Goal: Task Accomplishment & Management: Use online tool/utility

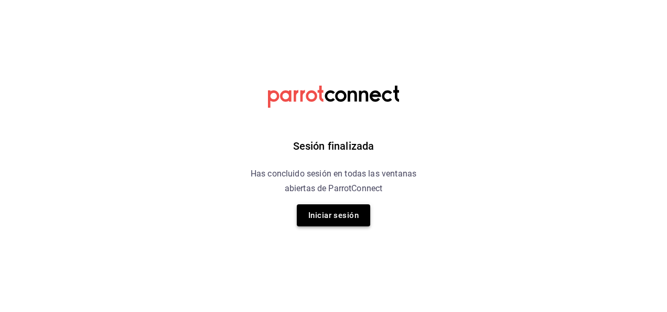
click at [331, 219] on button "Iniciar sesión" at bounding box center [333, 215] width 73 height 22
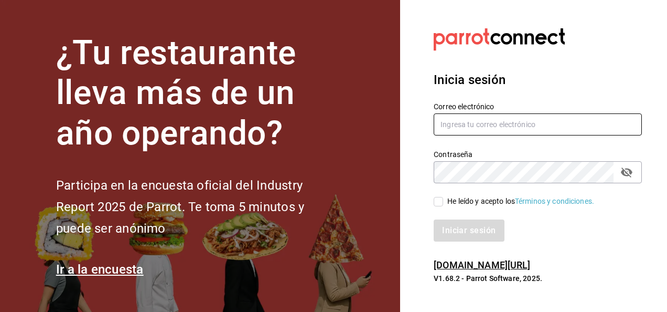
type input "multiuser@ceballos.com"
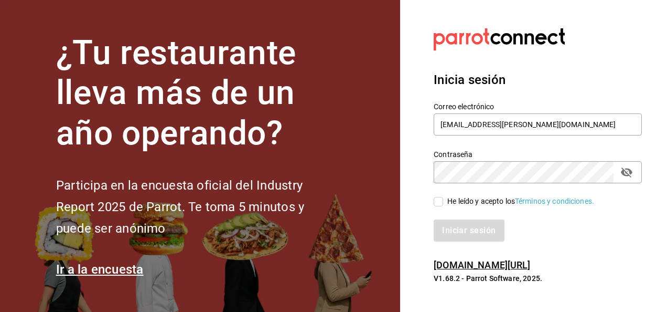
click at [356, 203] on input "He leído y acepto los Términos y condiciones." at bounding box center [438, 201] width 9 height 9
checkbox input "true"
click at [356, 236] on button "Iniciar sesión" at bounding box center [469, 230] width 71 height 22
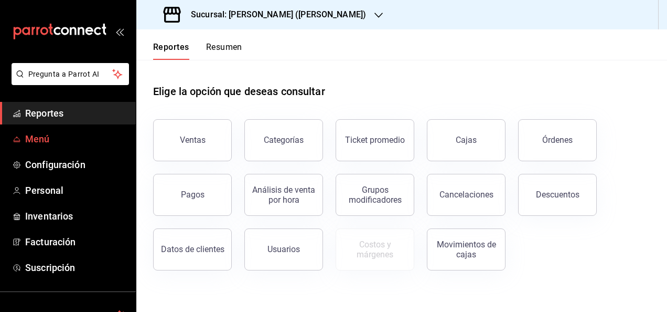
click at [33, 137] on span "Menú" at bounding box center [76, 139] width 102 height 14
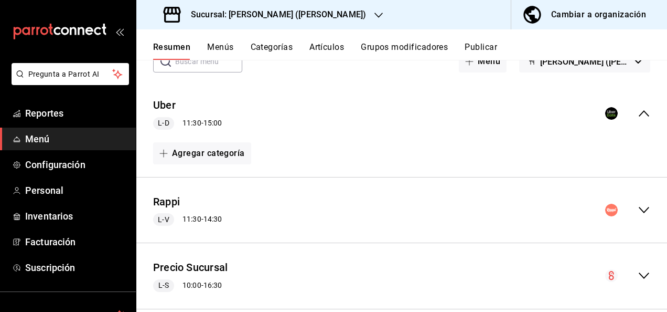
scroll to position [88, 0]
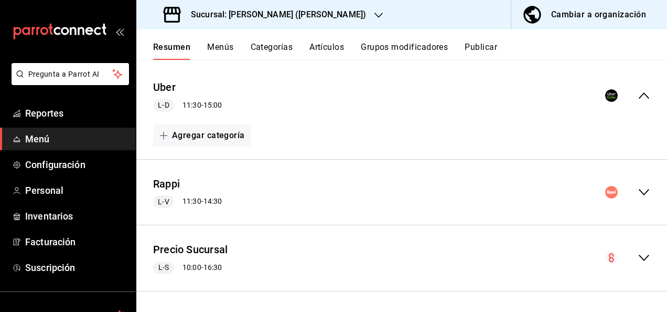
click at [639, 185] on div "Rappi L-V 11:30 - 14:30" at bounding box center [401, 192] width 531 height 49
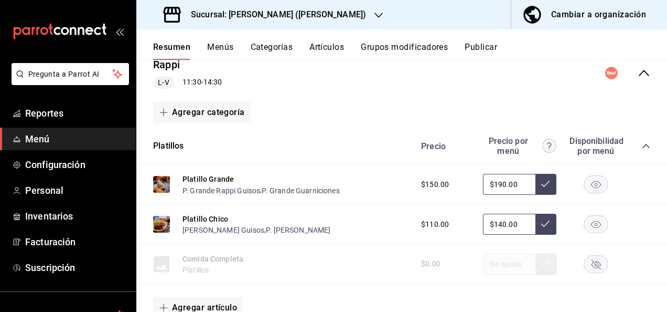
scroll to position [228, 0]
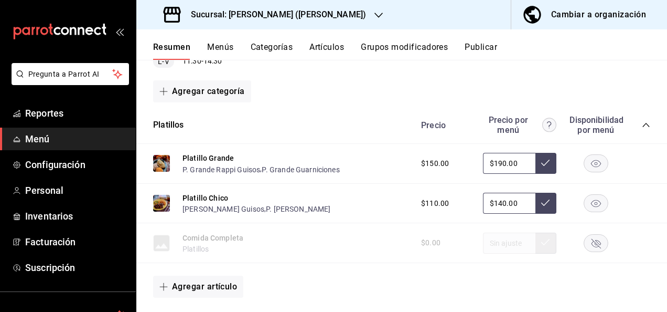
click at [642, 124] on icon "collapse-category-row" at bounding box center [646, 125] width 8 height 8
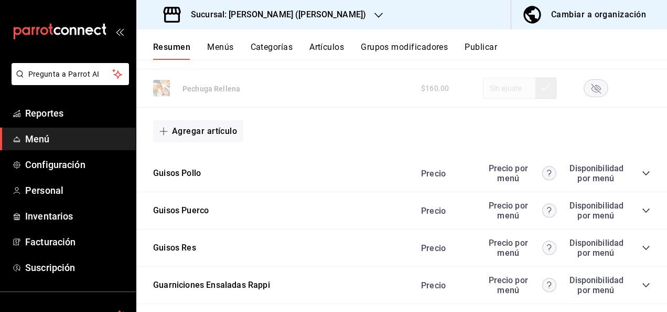
scroll to position [1075, 0]
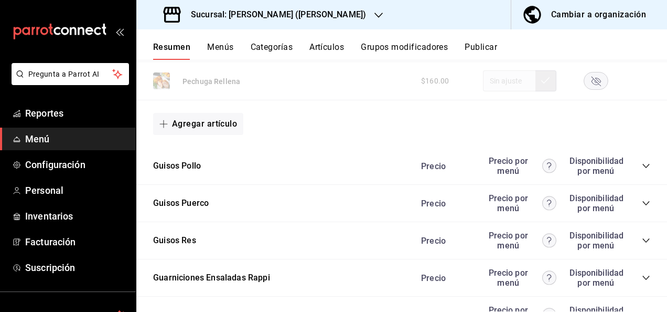
click at [642, 162] on icon "collapse-category-row" at bounding box center [646, 166] width 8 height 8
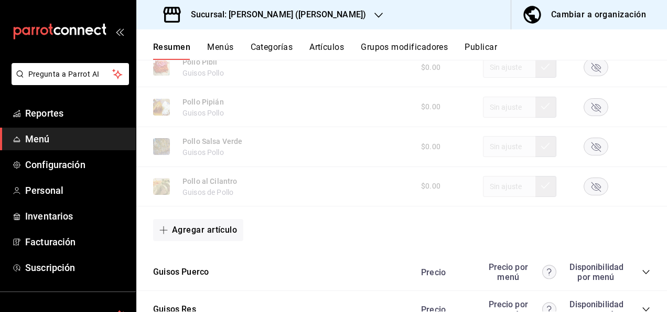
scroll to position [1669, 0]
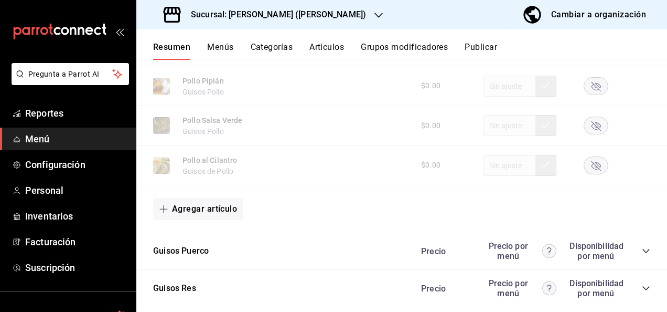
click at [642, 247] on icon "collapse-category-row" at bounding box center [646, 251] width 8 height 8
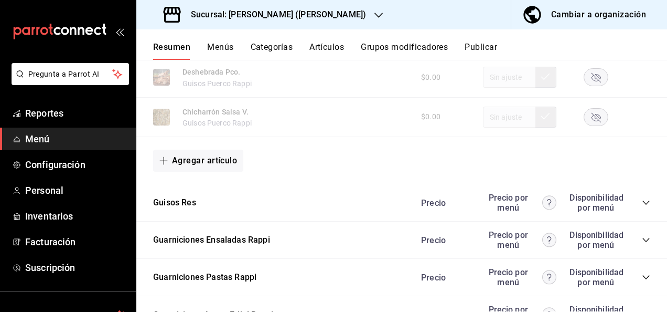
scroll to position [2306, 0]
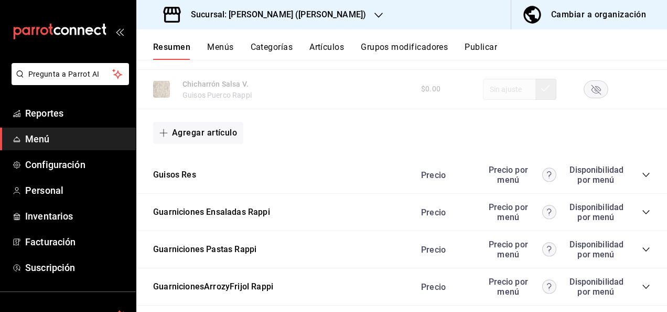
click at [643, 177] on icon "collapse-category-row" at bounding box center [646, 175] width 7 height 4
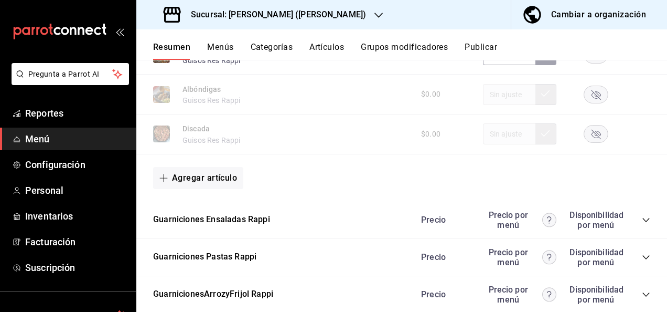
scroll to position [2971, 0]
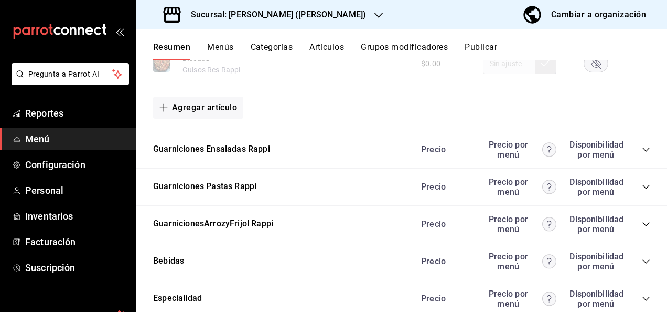
click at [642, 191] on icon "collapse-category-row" at bounding box center [646, 187] width 8 height 8
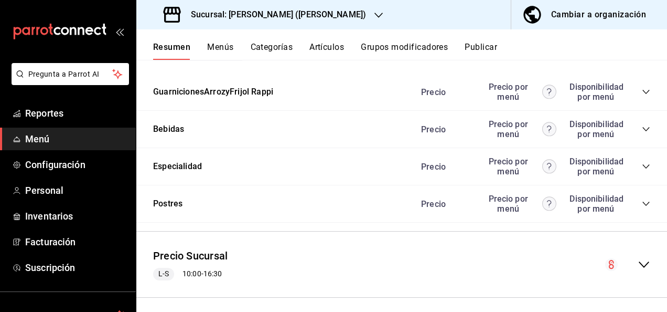
scroll to position [3481, 0]
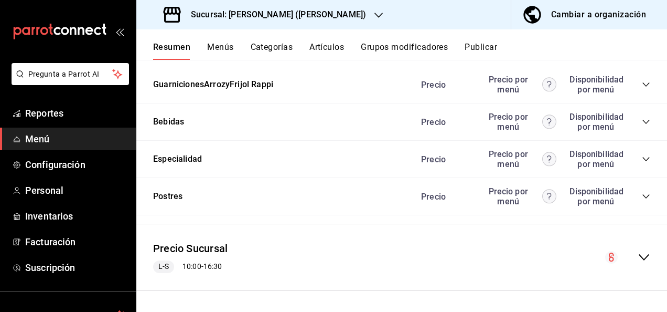
click at [642, 87] on icon "collapse-category-row" at bounding box center [646, 84] width 8 height 8
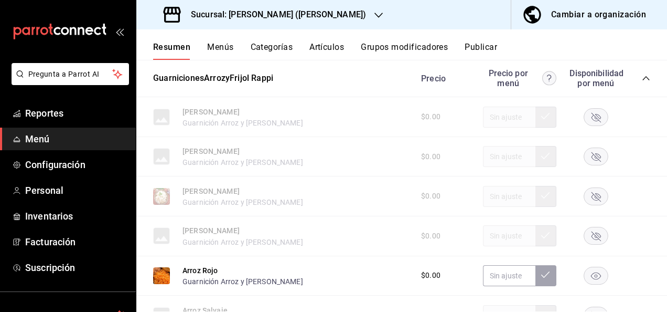
click at [592, 201] on icon "button" at bounding box center [596, 196] width 9 height 9
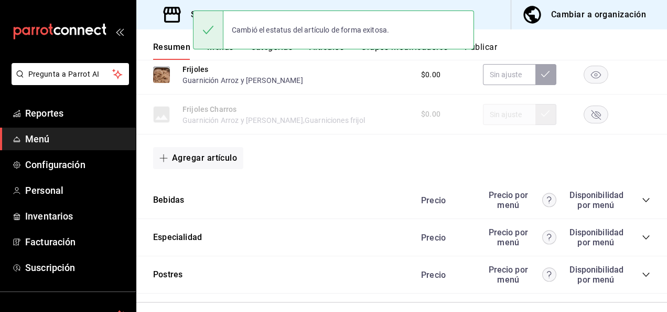
scroll to position [3847, 0]
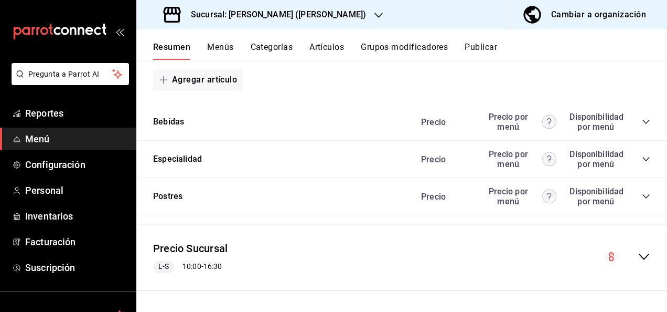
click at [491, 52] on button "Publicar" at bounding box center [481, 51] width 33 height 18
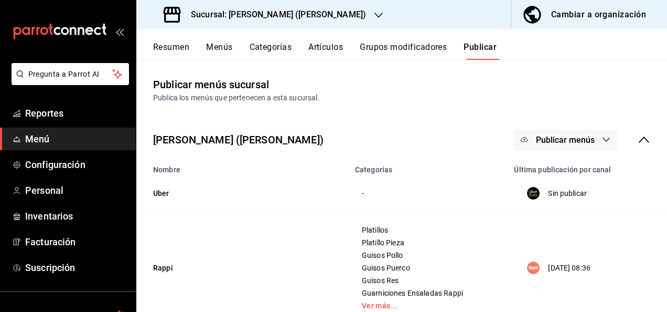
click at [586, 140] on span "Publicar menús" at bounding box center [565, 140] width 59 height 10
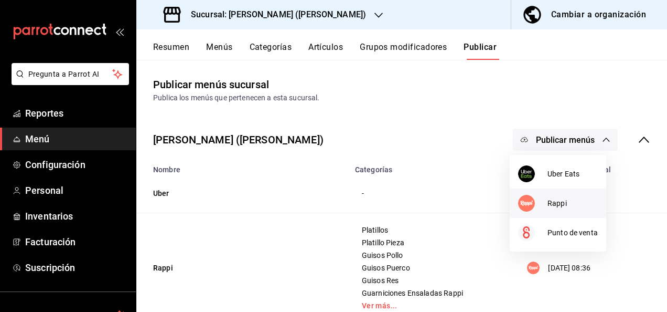
click at [552, 205] on span "Rappi" at bounding box center [573, 203] width 50 height 11
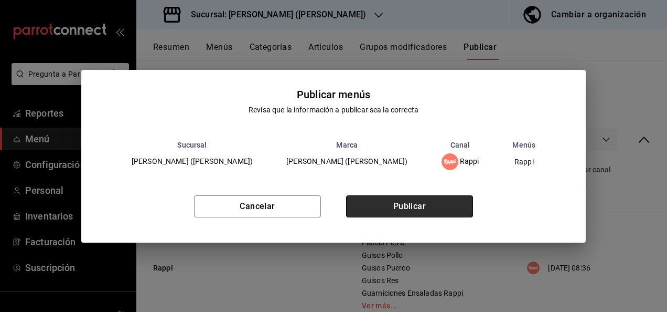
click at [418, 200] on button "Publicar" at bounding box center [409, 206] width 127 height 22
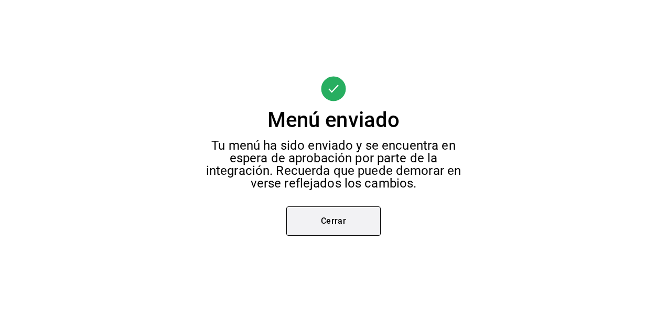
click at [321, 228] on button "Cerrar" at bounding box center [334, 220] width 94 height 29
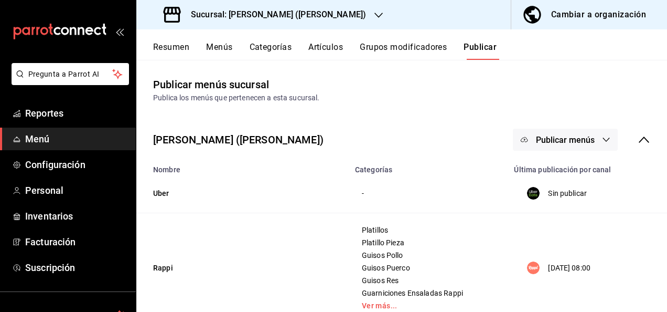
click at [295, 10] on h3 "Sucursal: Ceballos (Terranova)" at bounding box center [275, 14] width 184 height 13
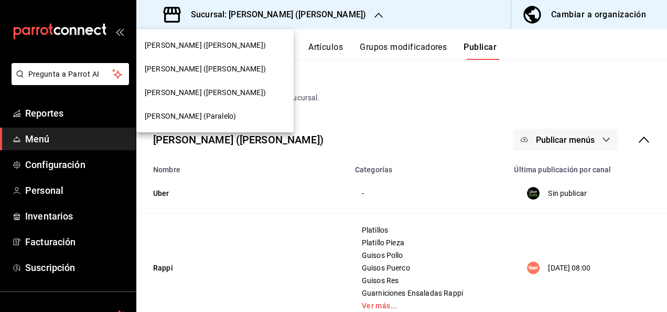
click at [183, 116] on span "Ceballos (Paralelo)" at bounding box center [190, 116] width 91 height 11
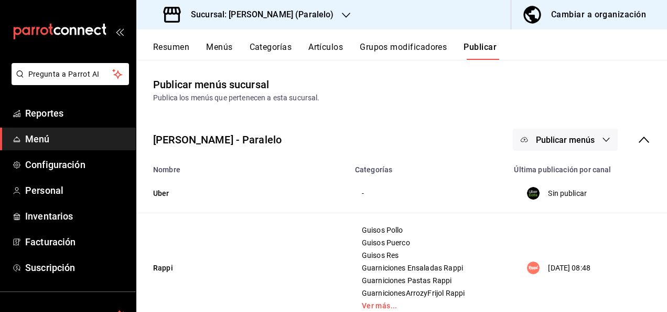
click at [174, 47] on button "Resumen" at bounding box center [171, 51] width 36 height 18
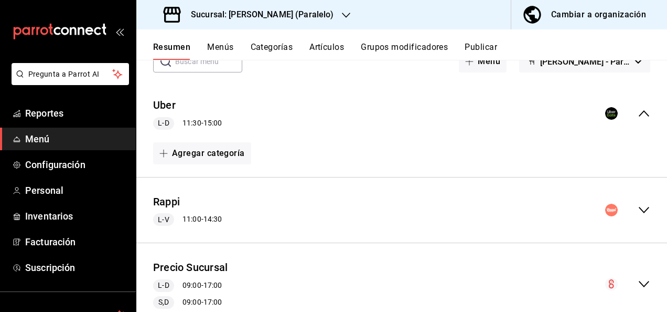
scroll to position [104, 0]
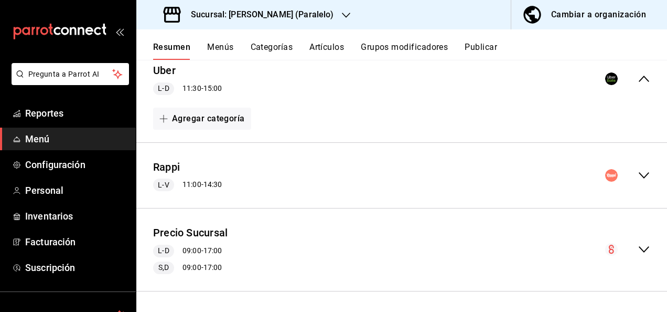
click at [639, 175] on icon "collapse-menu-row" at bounding box center [644, 175] width 13 height 13
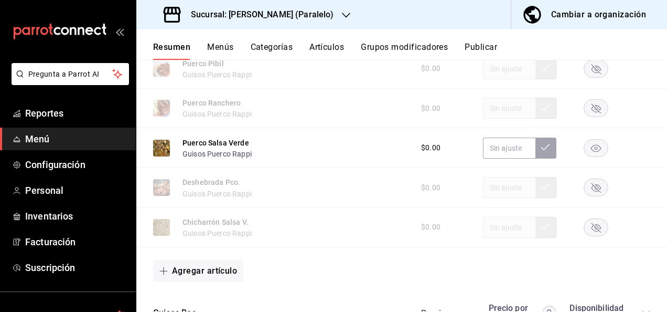
scroll to position [1308, 0]
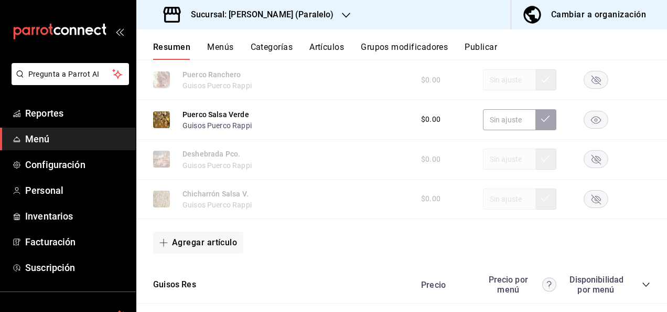
click at [590, 128] on rect "button" at bounding box center [597, 119] width 24 height 17
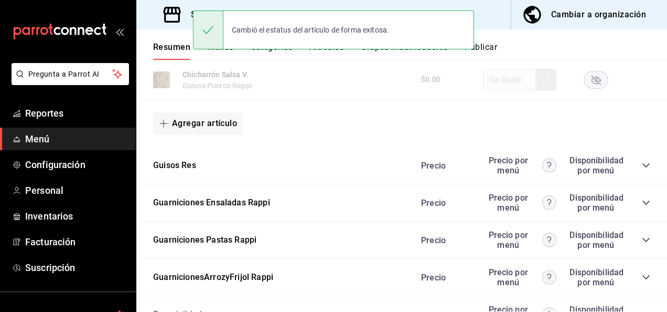
scroll to position [1434, 0]
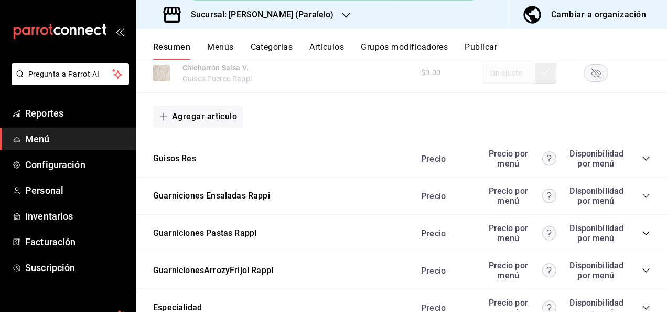
click at [642, 163] on icon "collapse-category-row" at bounding box center [646, 158] width 8 height 8
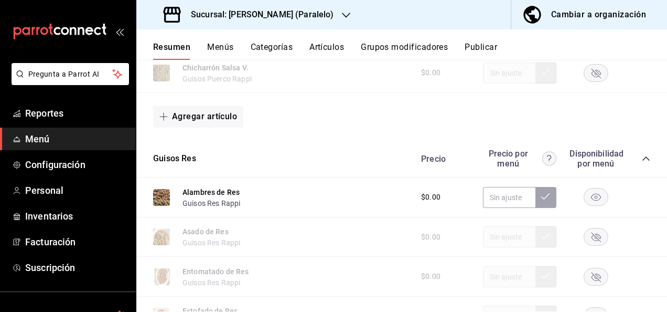
click at [589, 197] on rect "button" at bounding box center [597, 196] width 24 height 17
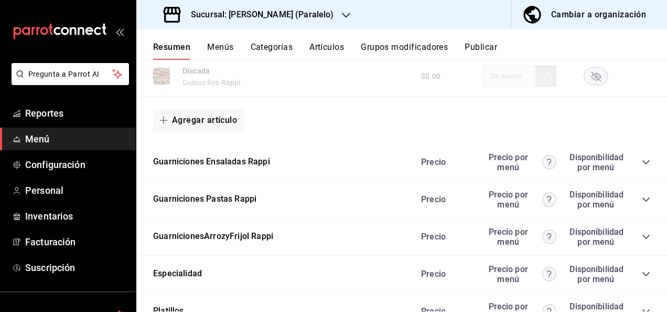
scroll to position [2134, 0]
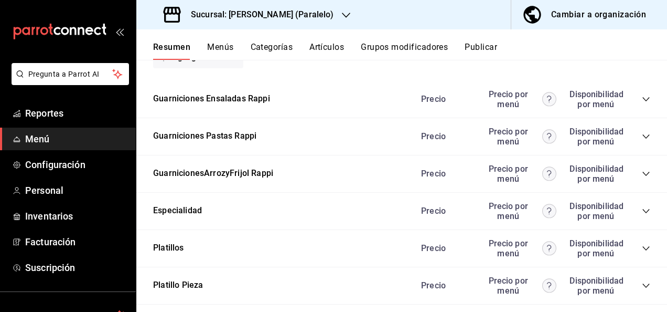
click at [642, 141] on icon "collapse-category-row" at bounding box center [646, 136] width 8 height 8
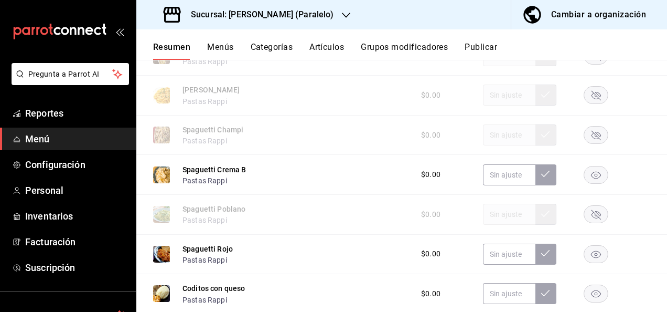
scroll to position [2267, 0]
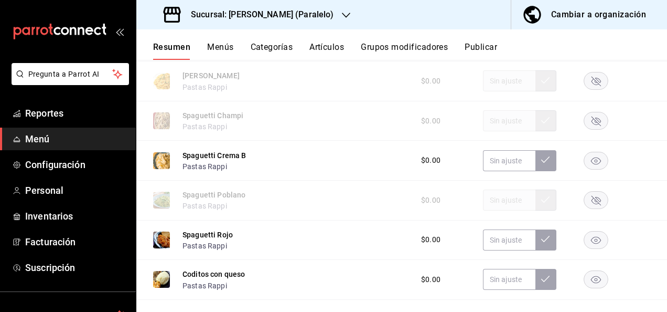
click at [591, 164] on icon "button" at bounding box center [596, 160] width 10 height 7
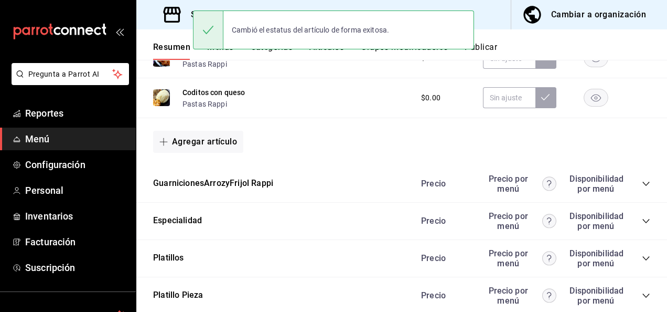
scroll to position [2540, 0]
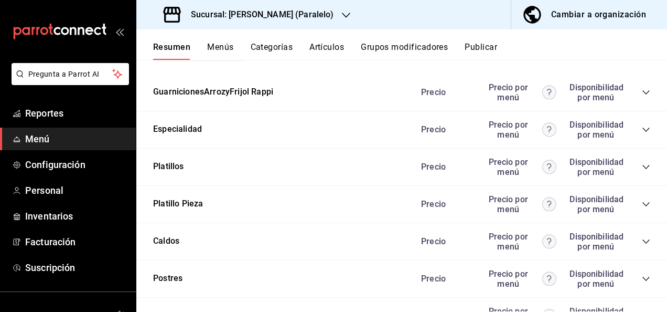
click at [642, 97] on icon "collapse-category-row" at bounding box center [646, 92] width 8 height 8
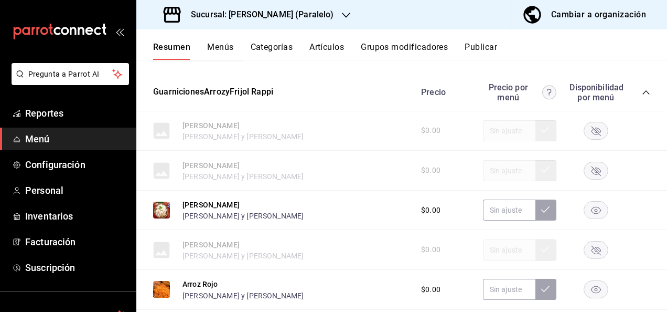
click at [642, 97] on icon "collapse-category-row" at bounding box center [646, 92] width 8 height 8
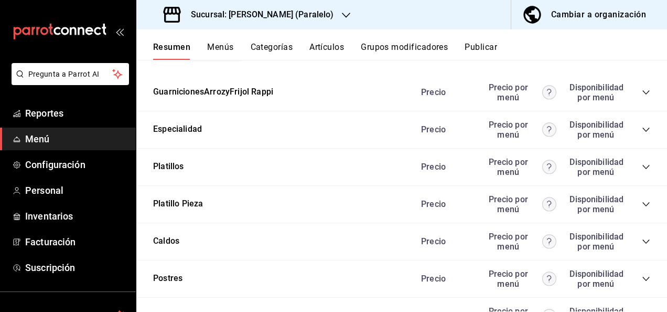
click at [642, 208] on icon "collapse-category-row" at bounding box center [646, 204] width 8 height 8
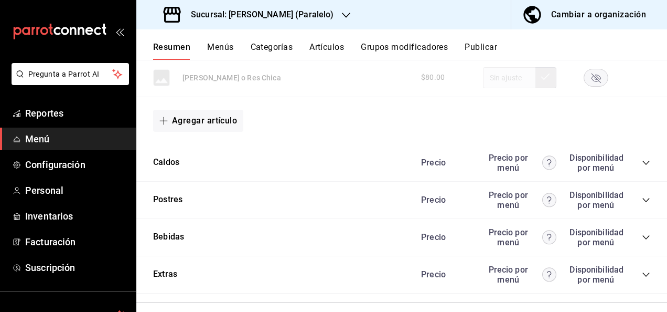
scroll to position [3519, 0]
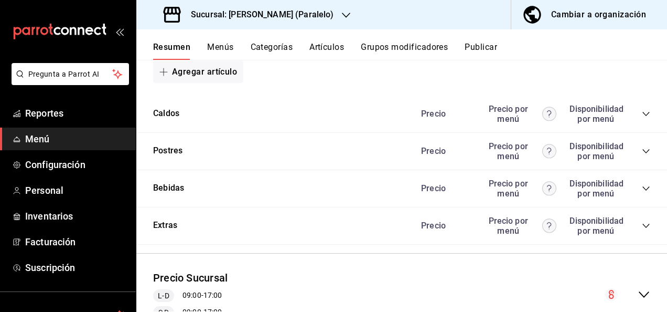
click at [478, 49] on button "Publicar" at bounding box center [481, 51] width 33 height 18
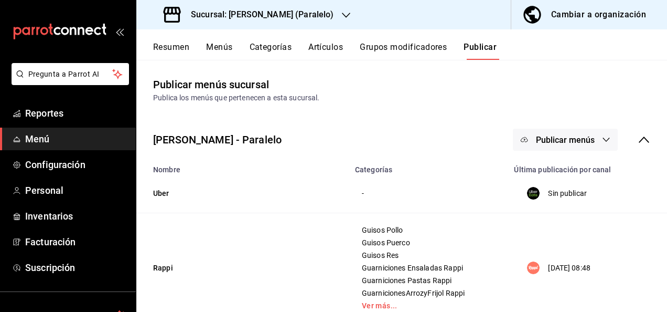
click at [578, 139] on span "Publicar menús" at bounding box center [565, 140] width 59 height 10
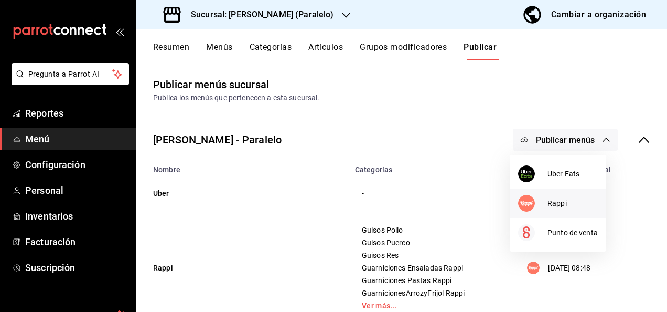
click at [549, 207] on span "Rappi" at bounding box center [573, 203] width 50 height 11
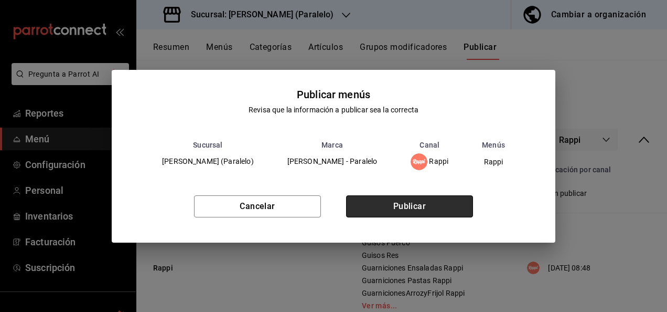
click at [408, 208] on button "Publicar" at bounding box center [409, 206] width 127 height 22
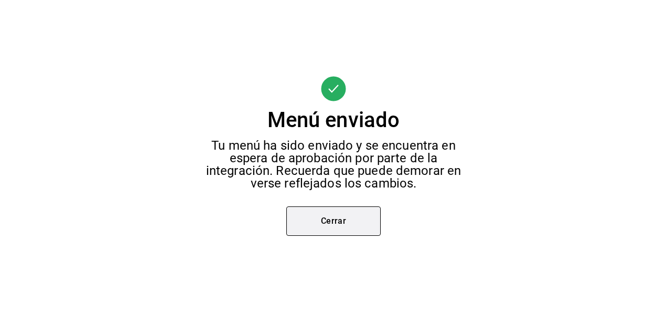
click at [333, 226] on button "Cerrar" at bounding box center [334, 220] width 94 height 29
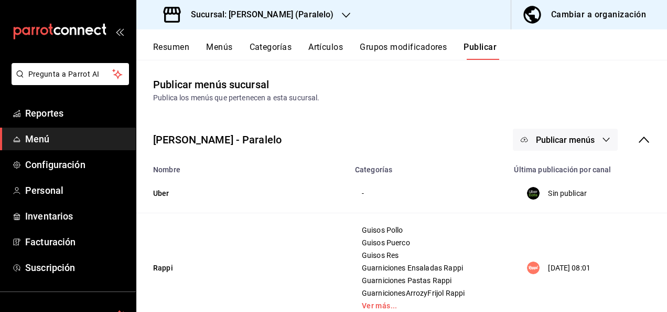
click at [262, 15] on h3 "Sucursal: Ceballos (Paralelo)" at bounding box center [258, 14] width 151 height 13
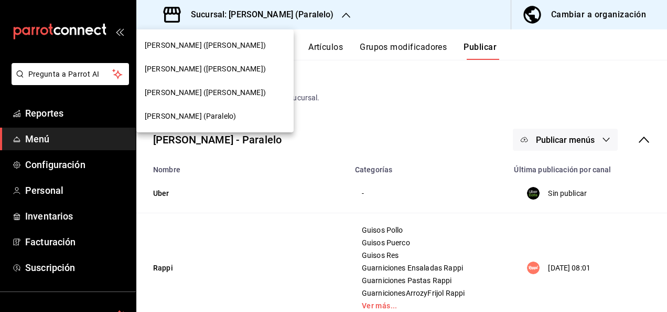
click at [174, 93] on span "Ceballos (Vasconcelos)" at bounding box center [205, 92] width 121 height 11
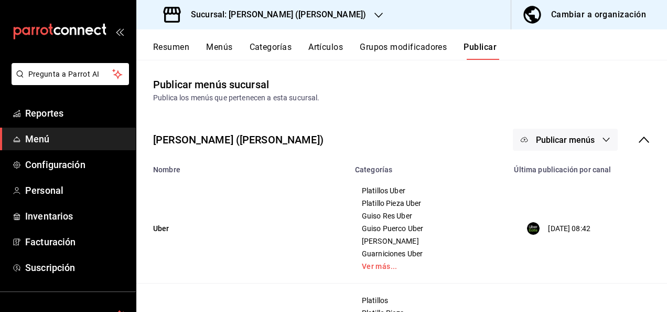
click at [172, 43] on button "Resumen" at bounding box center [171, 51] width 36 height 18
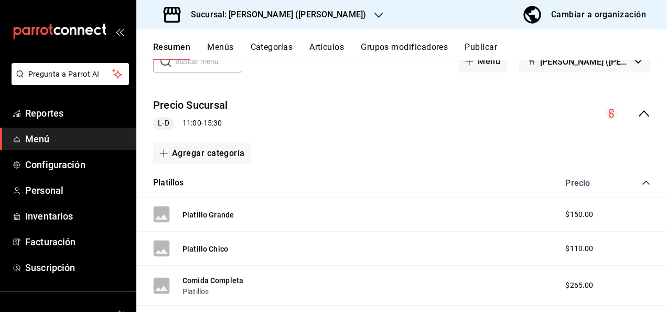
scroll to position [140, 0]
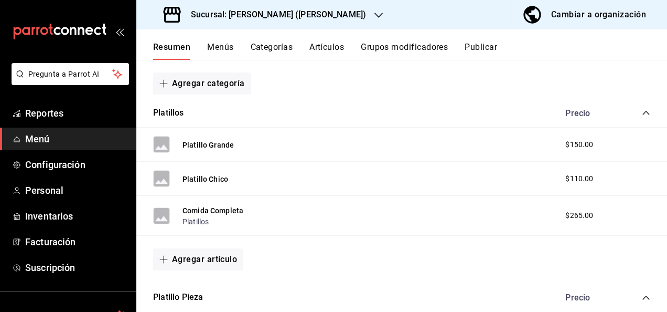
click at [643, 113] on icon "collapse-category-row" at bounding box center [646, 113] width 7 height 4
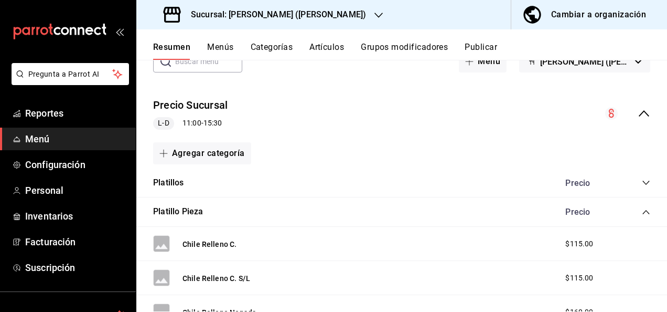
scroll to position [21, 0]
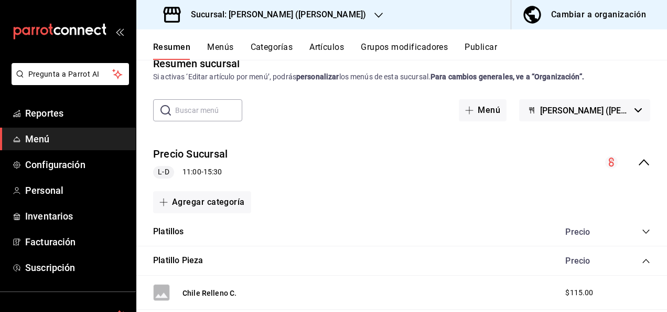
click at [638, 163] on icon "collapse-menu-row" at bounding box center [644, 162] width 13 height 13
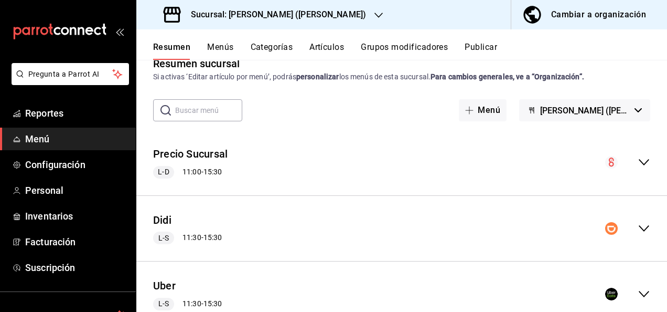
click at [638, 228] on icon "collapse-menu-row" at bounding box center [644, 228] width 13 height 13
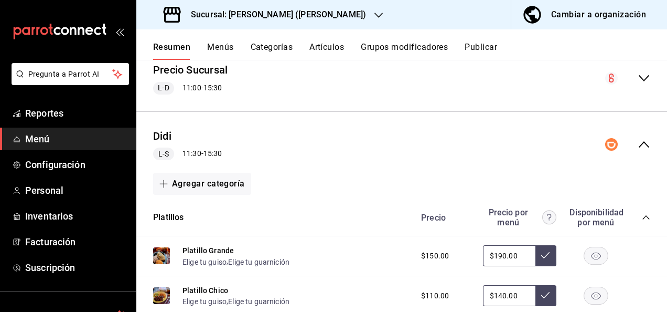
scroll to position [189, 0]
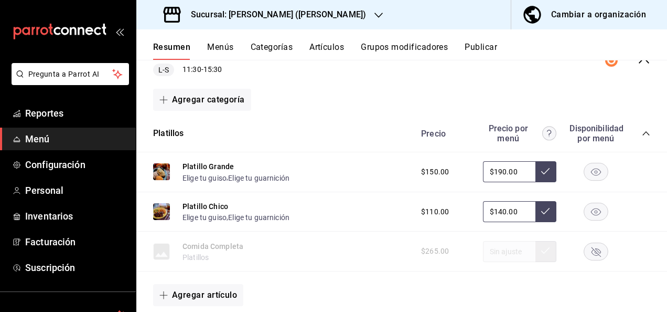
click at [642, 134] on icon "collapse-category-row" at bounding box center [646, 133] width 8 height 8
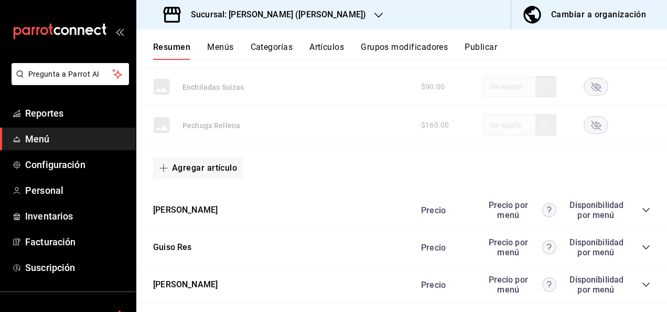
scroll to position [1084, 0]
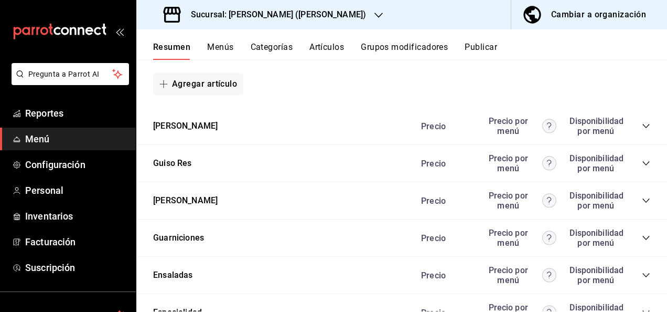
click at [642, 123] on icon "collapse-category-row" at bounding box center [646, 126] width 8 height 8
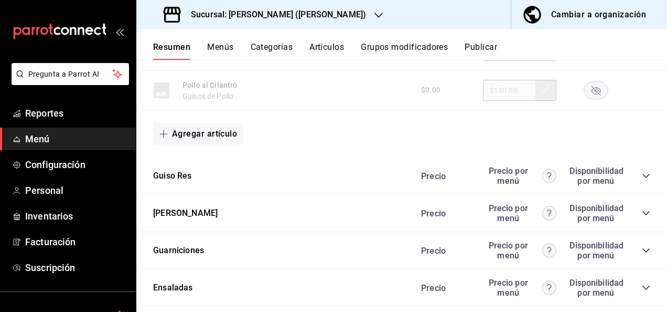
scroll to position [1735, 0]
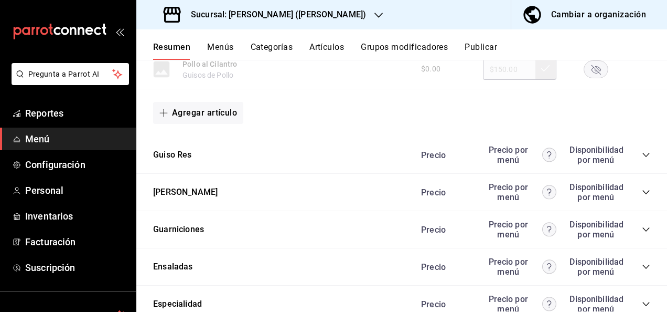
click at [642, 151] on icon "collapse-category-row" at bounding box center [646, 155] width 8 height 8
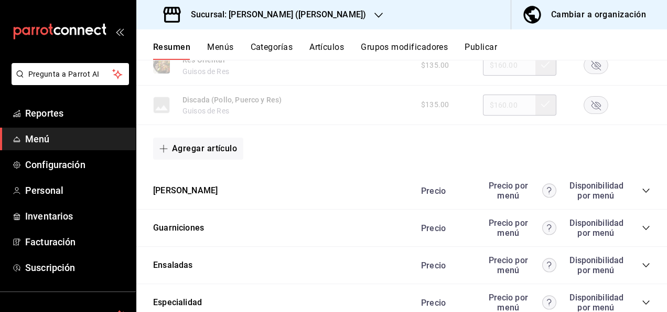
scroll to position [2288, 0]
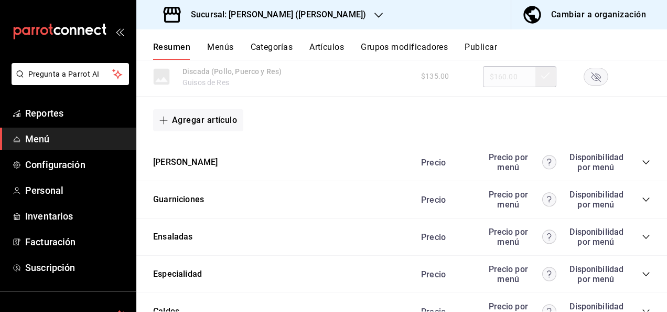
click at [642, 161] on icon "collapse-category-row" at bounding box center [646, 162] width 8 height 8
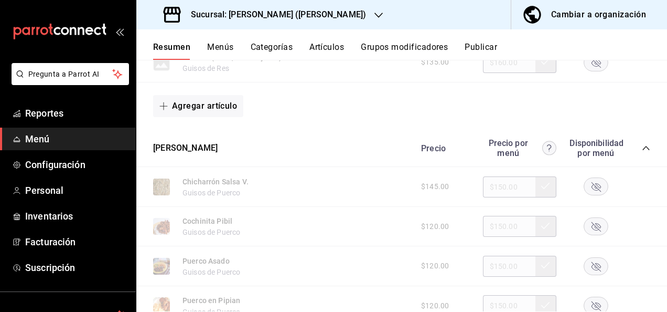
scroll to position [2302, 0]
click at [642, 152] on icon "collapse-category-row" at bounding box center [646, 148] width 8 height 8
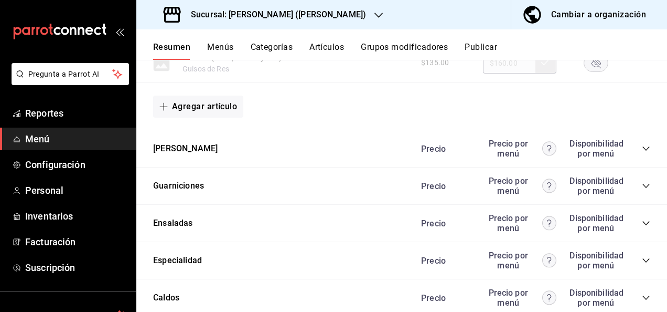
click at [642, 190] on icon "collapse-category-row" at bounding box center [646, 186] width 8 height 8
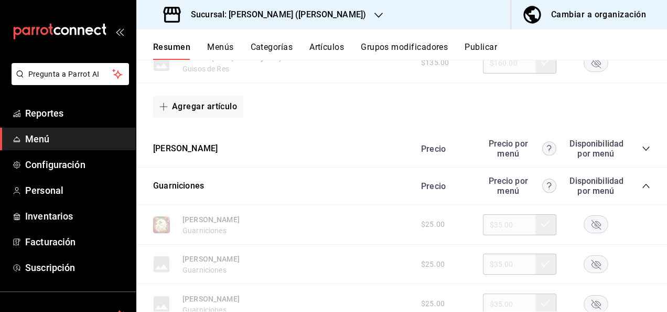
click at [595, 218] on rect "button" at bounding box center [597, 224] width 24 height 17
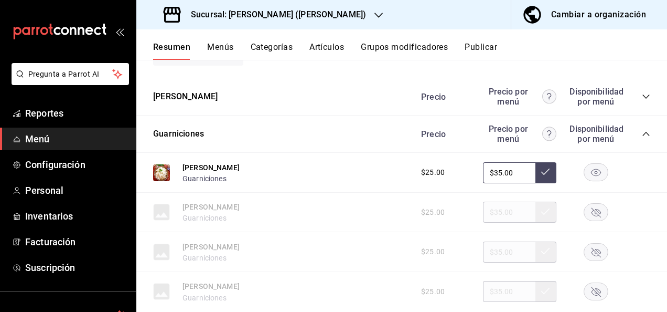
scroll to position [2344, 0]
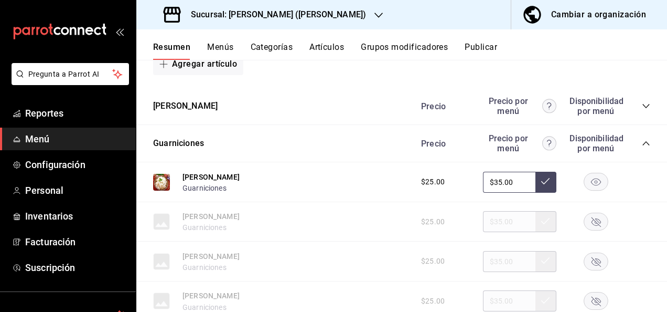
click at [642, 145] on icon "collapse-category-row" at bounding box center [646, 143] width 8 height 8
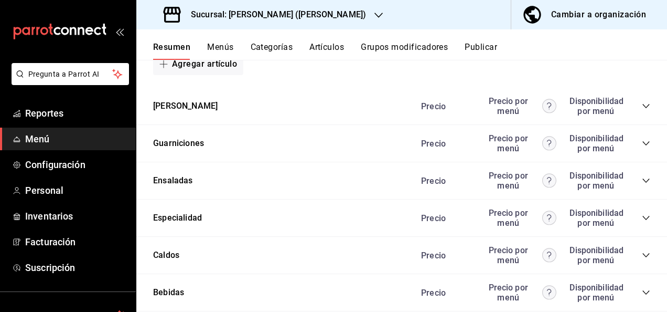
click at [642, 217] on icon "collapse-category-row" at bounding box center [646, 218] width 8 height 8
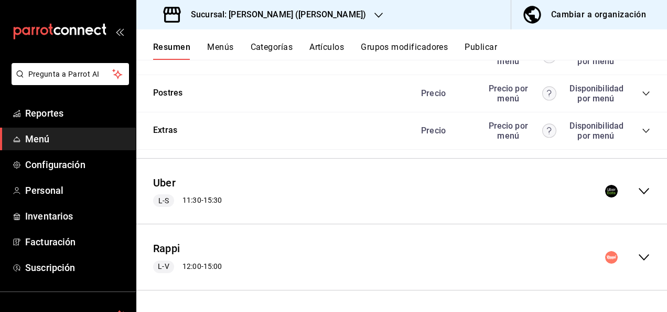
scroll to position [3080, 0]
click at [639, 193] on icon "collapse-menu-row" at bounding box center [644, 191] width 13 height 13
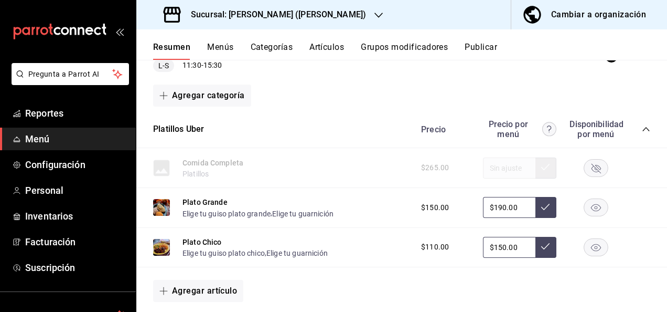
scroll to position [3233, 0]
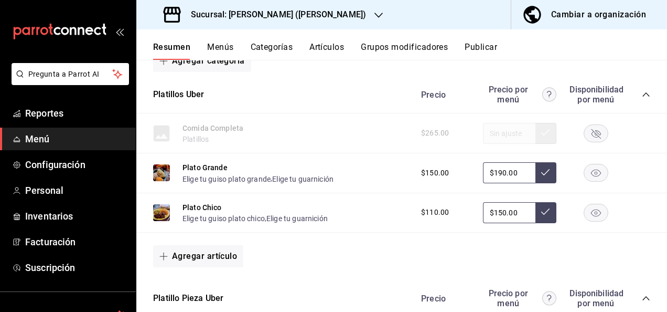
click at [642, 99] on icon "collapse-category-row" at bounding box center [646, 94] width 8 height 8
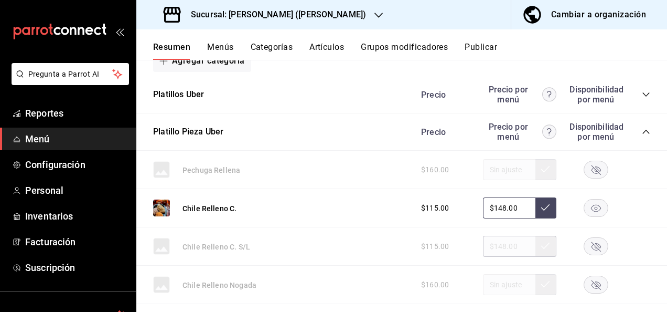
click at [642, 136] on icon "collapse-category-row" at bounding box center [646, 132] width 8 height 8
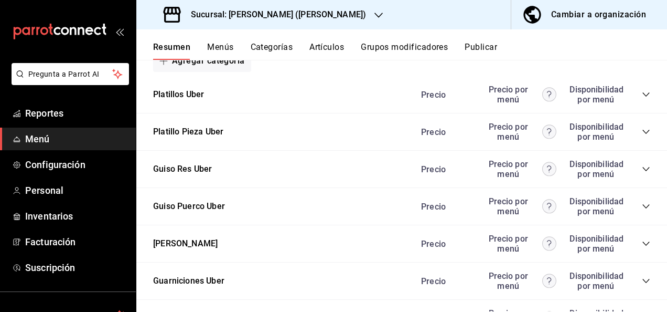
click at [643, 185] on div "Guiso Res Uber Precio Precio por menú Disponibilidad por menú" at bounding box center [401, 169] width 531 height 37
click at [642, 173] on icon "collapse-category-row" at bounding box center [646, 169] width 8 height 8
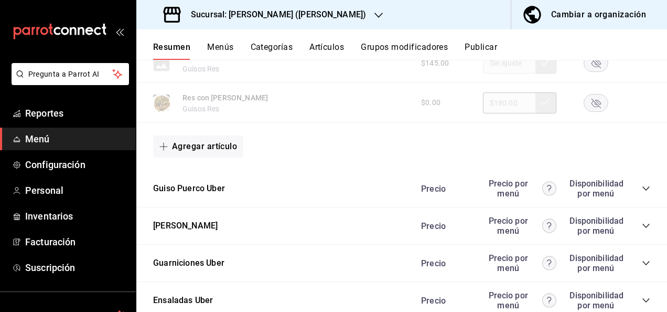
scroll to position [3871, 0]
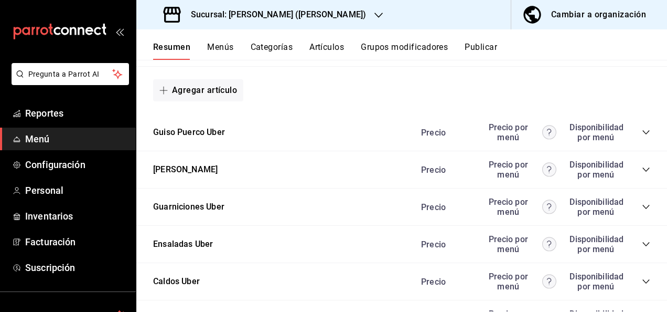
click at [642, 136] on icon "collapse-category-row" at bounding box center [646, 132] width 8 height 8
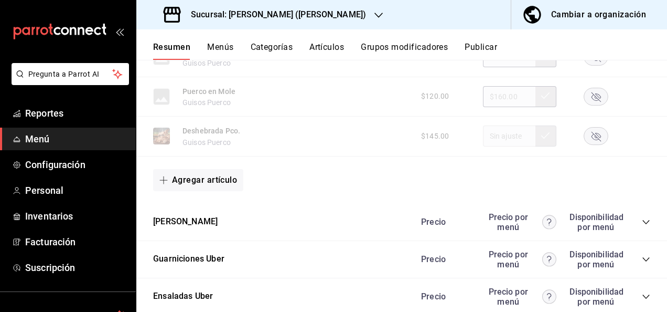
scroll to position [4423, 0]
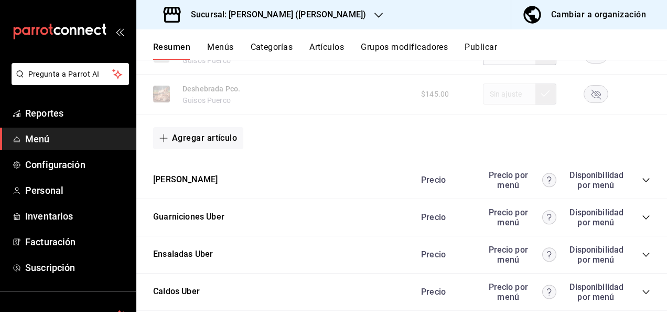
click at [643, 182] on icon "collapse-category-row" at bounding box center [646, 180] width 7 height 4
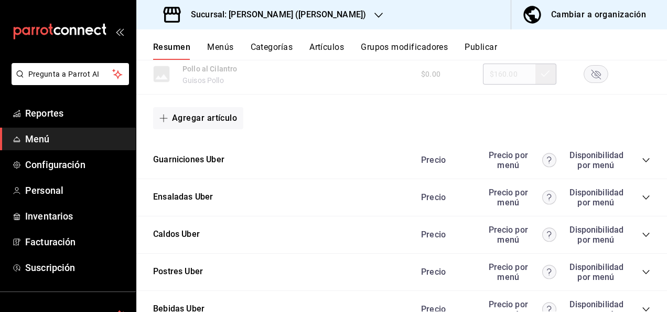
scroll to position [5165, 0]
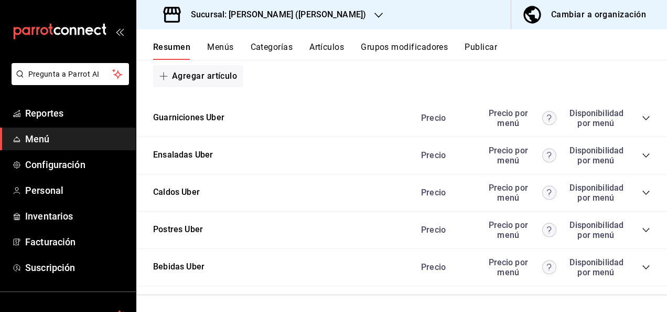
click at [642, 122] on icon "collapse-category-row" at bounding box center [646, 118] width 8 height 8
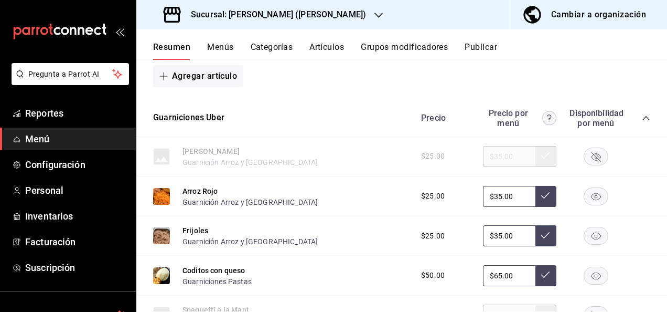
click at [592, 162] on icon "button" at bounding box center [596, 156] width 9 height 9
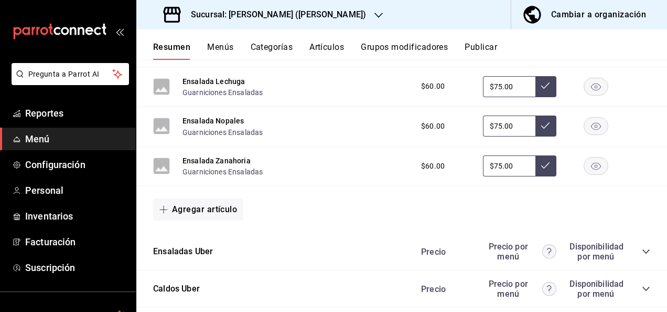
scroll to position [5907, 0]
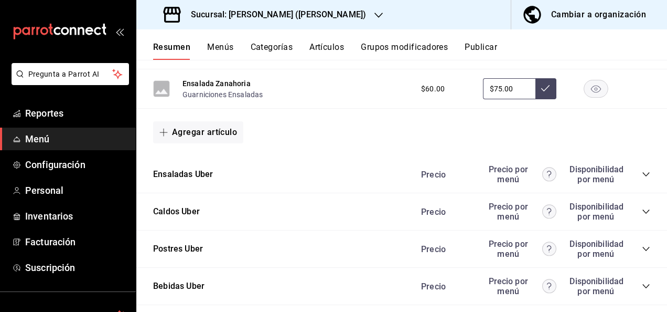
click at [643, 176] on icon "collapse-category-row" at bounding box center [646, 174] width 7 height 4
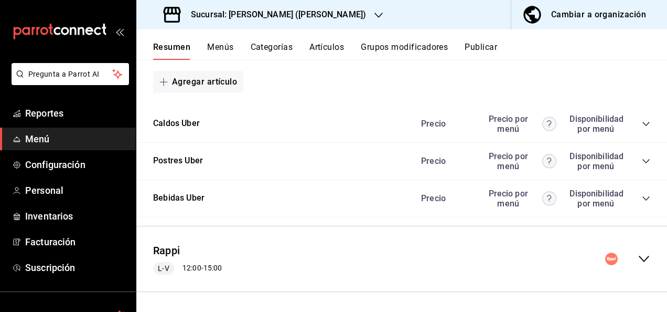
scroll to position [6214, 0]
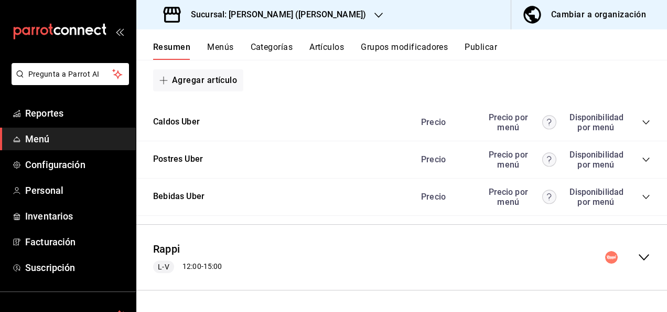
click at [639, 263] on icon "collapse-menu-row" at bounding box center [644, 257] width 13 height 13
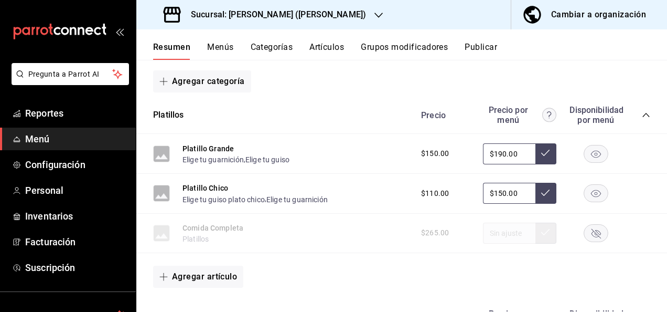
scroll to position [6445, 0]
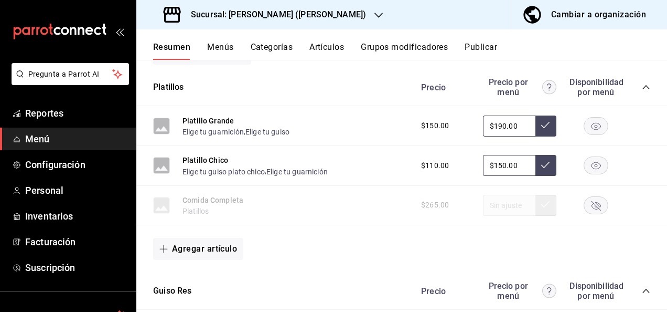
click at [642, 91] on icon "collapse-category-row" at bounding box center [646, 87] width 8 height 8
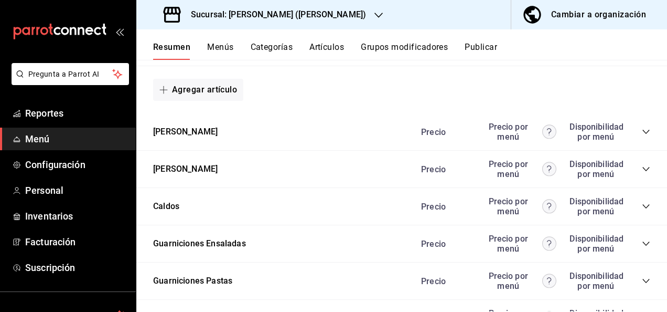
scroll to position [7005, 0]
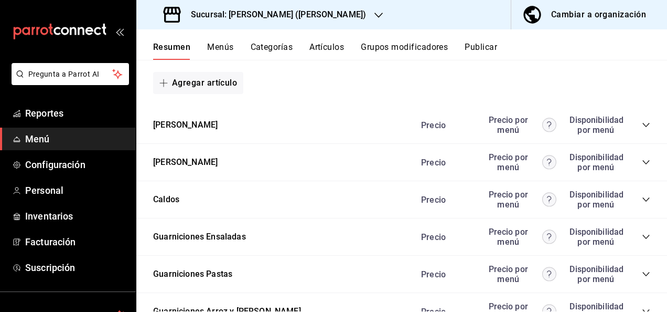
click at [643, 128] on icon "collapse-category-row" at bounding box center [646, 125] width 7 height 4
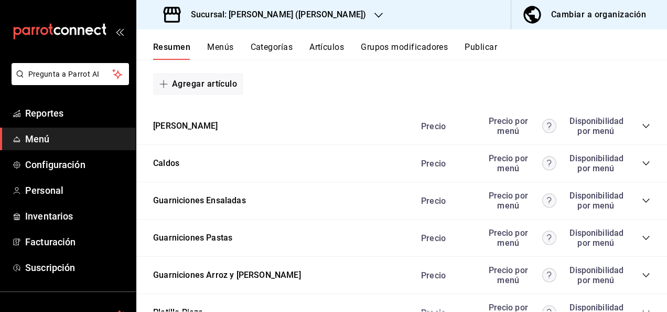
scroll to position [7690, 0]
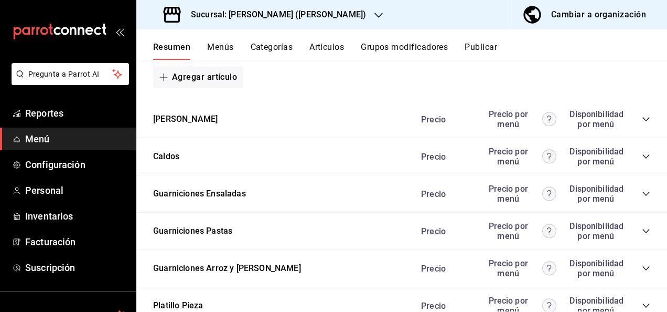
click at [642, 123] on icon "collapse-category-row" at bounding box center [646, 119] width 8 height 8
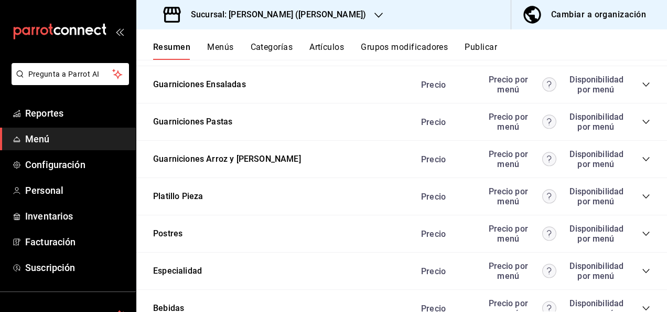
scroll to position [8411, 0]
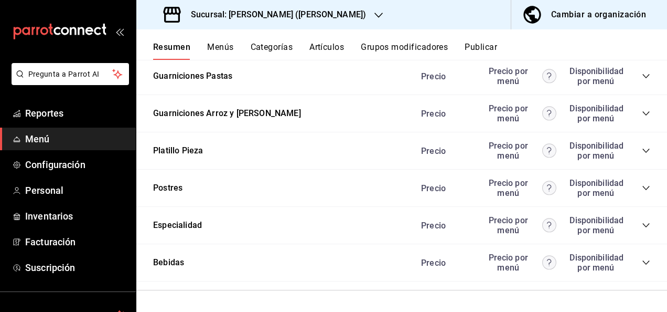
click at [642, 80] on icon "collapse-category-row" at bounding box center [646, 76] width 8 height 8
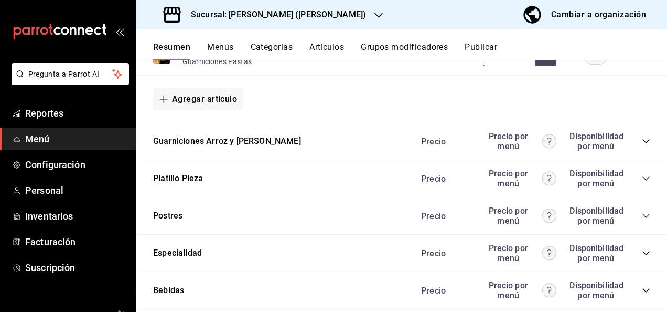
scroll to position [8768, 0]
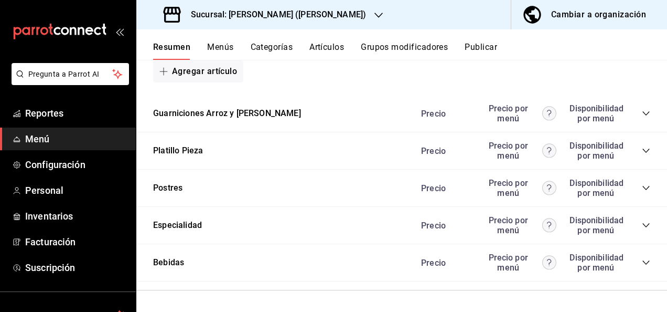
click at [642, 118] on icon "collapse-category-row" at bounding box center [646, 113] width 8 height 8
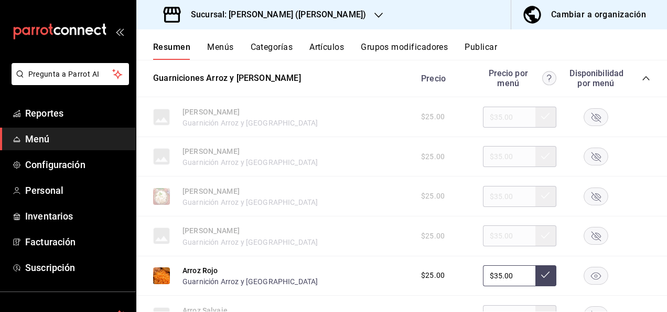
click at [586, 205] on rect "button" at bounding box center [597, 195] width 24 height 17
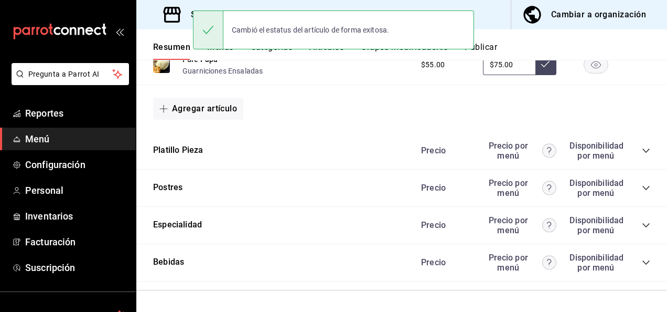
scroll to position [9189, 0]
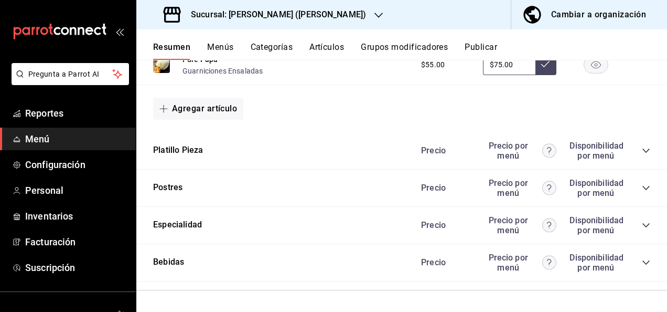
click at [642, 151] on icon "collapse-category-row" at bounding box center [646, 150] width 8 height 8
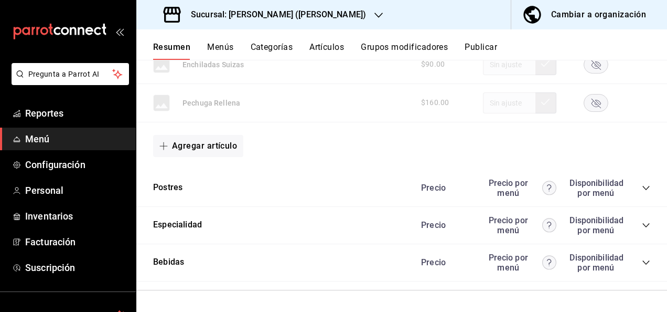
scroll to position [10000, 0]
click at [488, 44] on button "Publicar" at bounding box center [481, 51] width 33 height 18
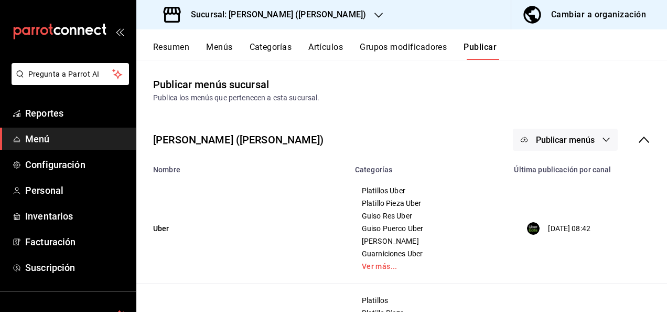
click at [164, 44] on button "Resumen" at bounding box center [171, 51] width 36 height 18
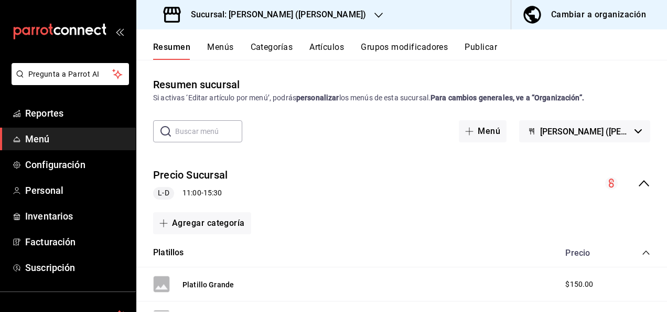
click at [638, 184] on icon "collapse-menu-row" at bounding box center [644, 183] width 13 height 13
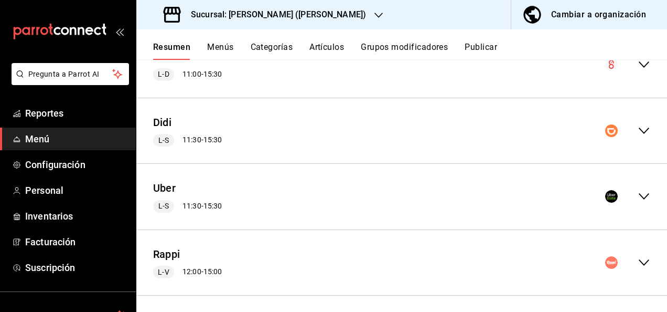
scroll to position [123, 0]
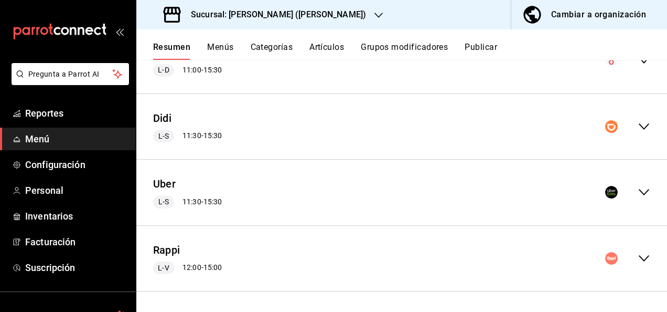
click at [638, 261] on icon "collapse-menu-row" at bounding box center [644, 258] width 13 height 13
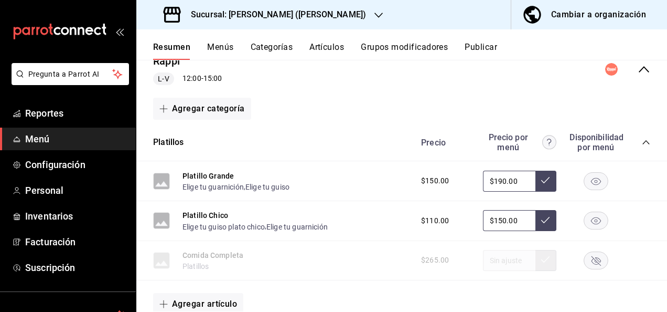
scroll to position [347, 0]
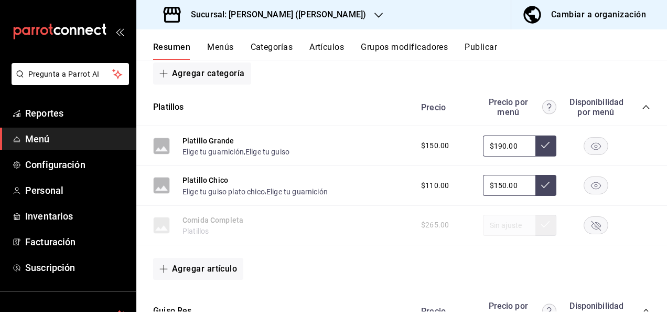
click at [642, 106] on icon "collapse-category-row" at bounding box center [646, 107] width 8 height 8
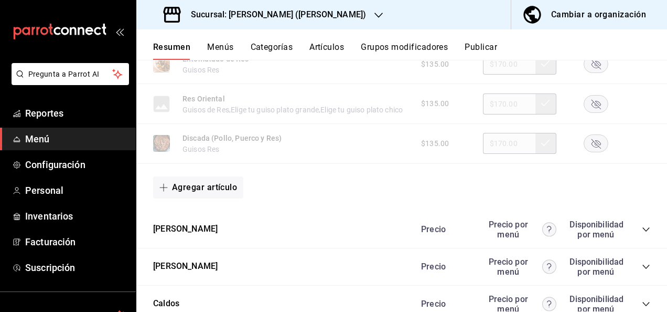
scroll to position [900, 0]
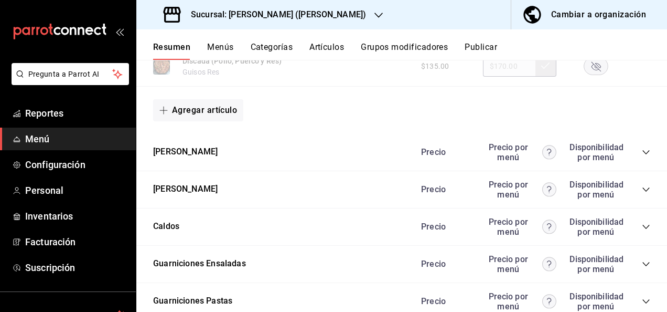
click at [642, 156] on icon "collapse-category-row" at bounding box center [646, 152] width 8 height 8
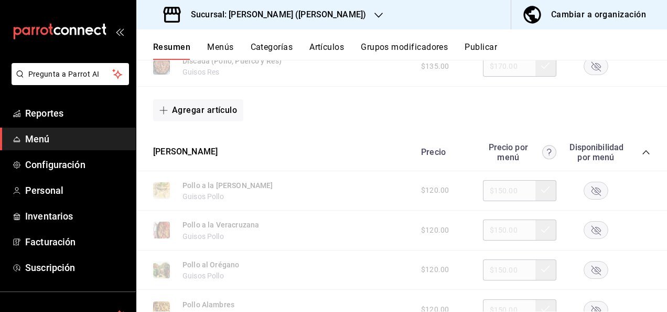
click at [440, 19] on div "Sucursal: Ceballos (Vasconcelos) Cambiar a organización" at bounding box center [401, 14] width 531 height 29
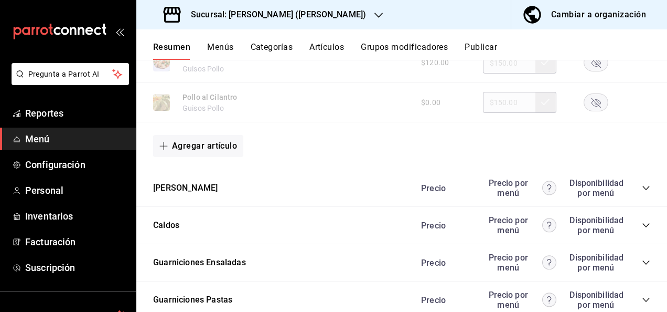
scroll to position [1620, 0]
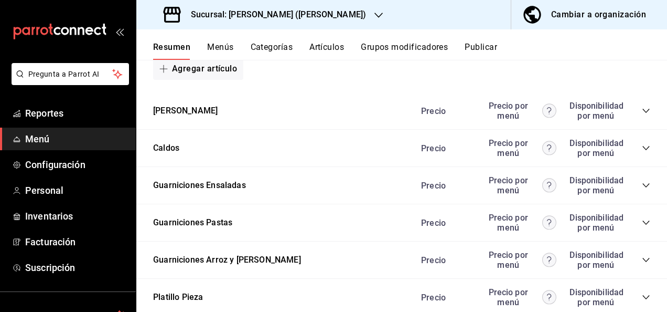
click at [642, 115] on icon "collapse-category-row" at bounding box center [646, 111] width 8 height 8
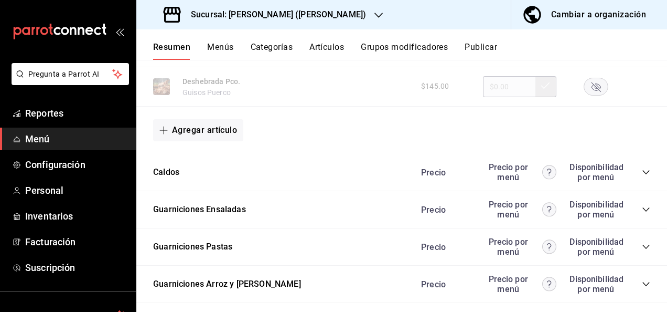
scroll to position [2173, 0]
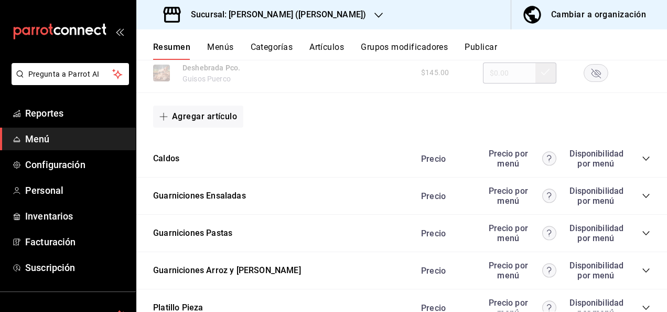
click at [642, 237] on icon "collapse-category-row" at bounding box center [646, 233] width 8 height 8
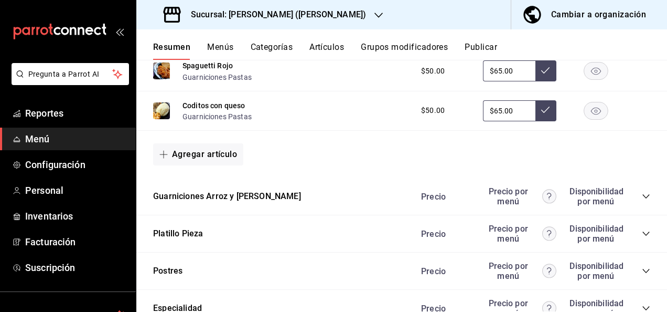
scroll to position [2670, 0]
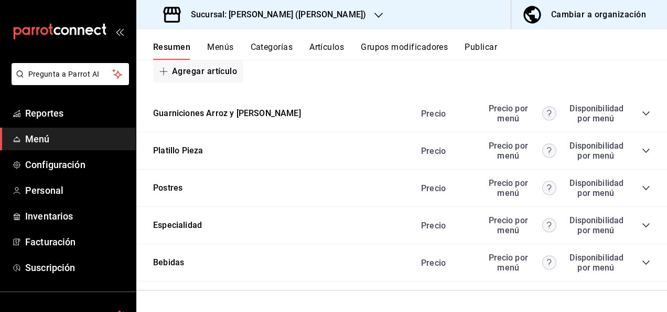
click at [642, 118] on icon "collapse-category-row" at bounding box center [646, 113] width 8 height 8
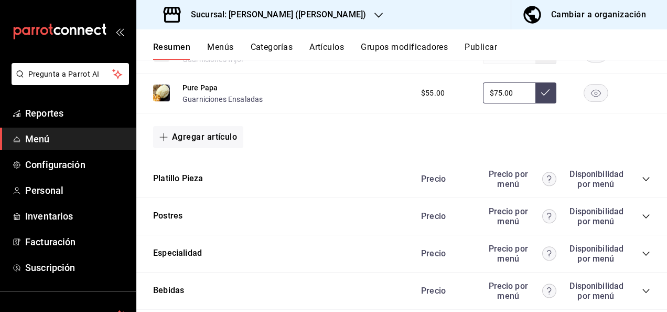
scroll to position [3040, 0]
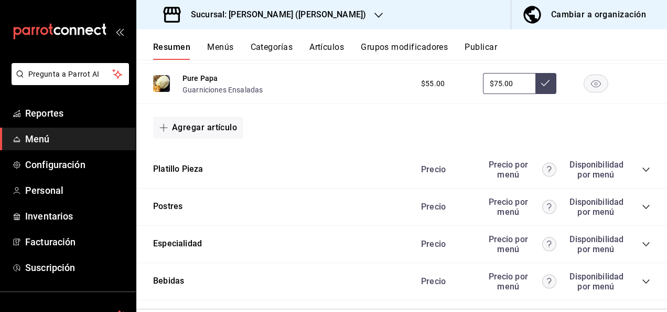
click at [642, 174] on icon "collapse-category-row" at bounding box center [646, 169] width 8 height 8
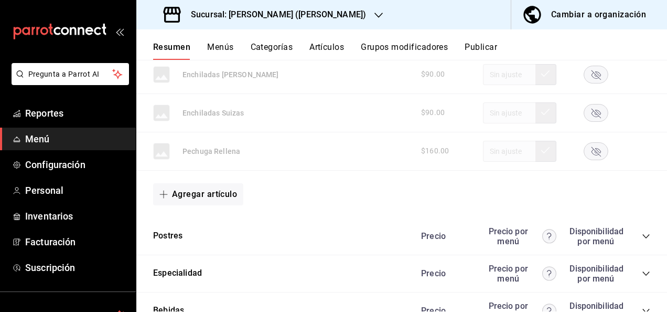
scroll to position [3891, 0]
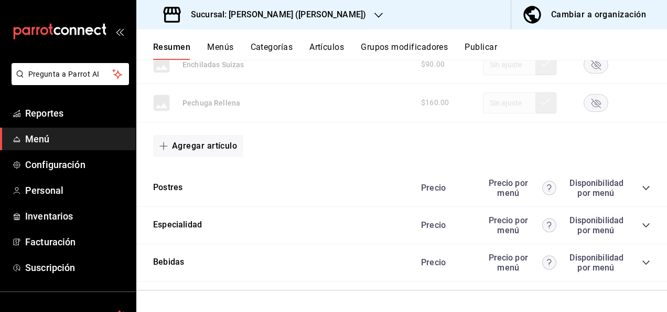
click at [482, 44] on button "Publicar" at bounding box center [481, 51] width 33 height 18
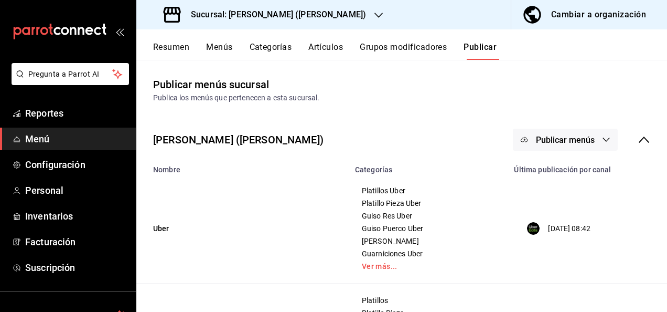
click at [593, 142] on button "Publicar menús" at bounding box center [565, 140] width 105 height 22
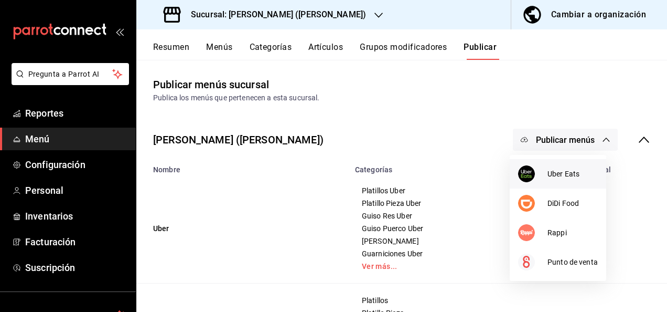
click at [566, 175] on span "Uber Eats" at bounding box center [573, 173] width 50 height 11
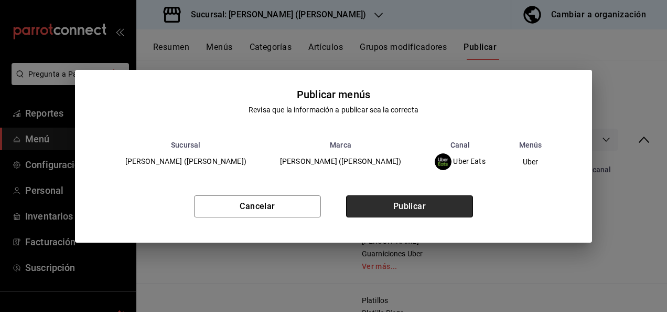
click at [415, 210] on button "Publicar" at bounding box center [409, 206] width 127 height 22
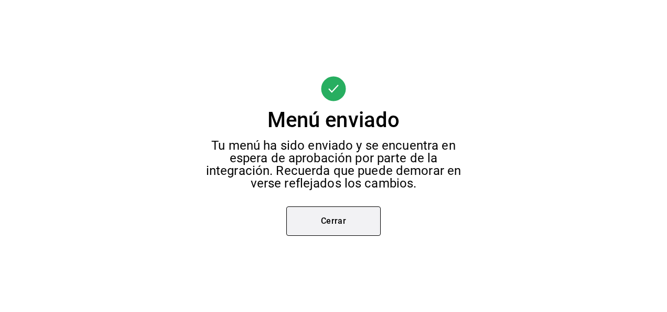
click at [313, 225] on button "Cerrar" at bounding box center [334, 220] width 94 height 29
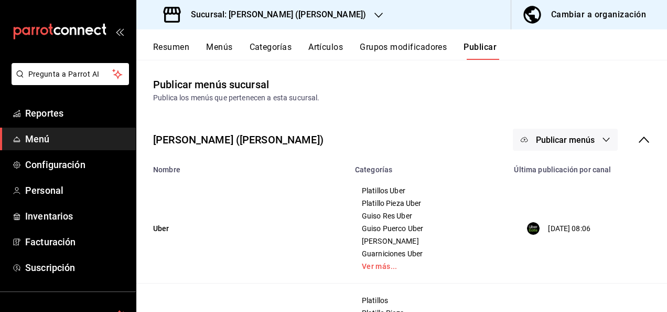
click at [592, 133] on button "Publicar menús" at bounding box center [565, 140] width 105 height 22
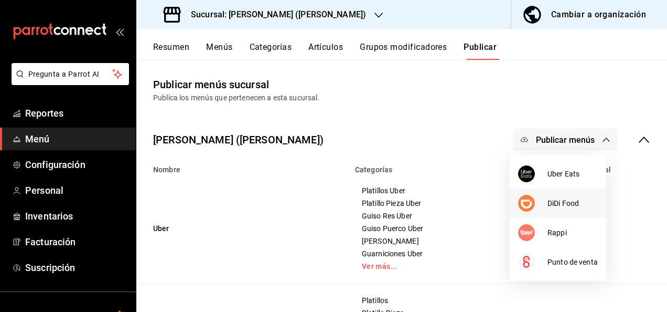
click at [544, 200] on div at bounding box center [532, 203] width 29 height 17
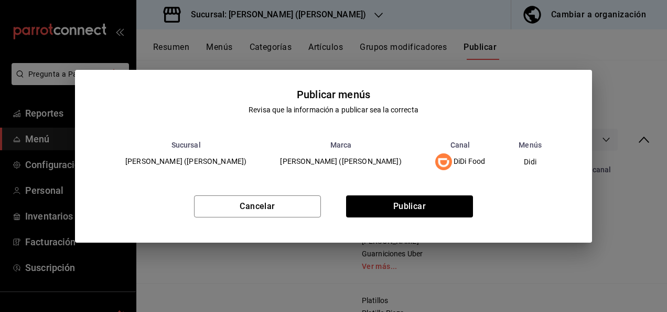
click at [396, 219] on div "Cancelar Publicar" at bounding box center [333, 210] width 517 height 64
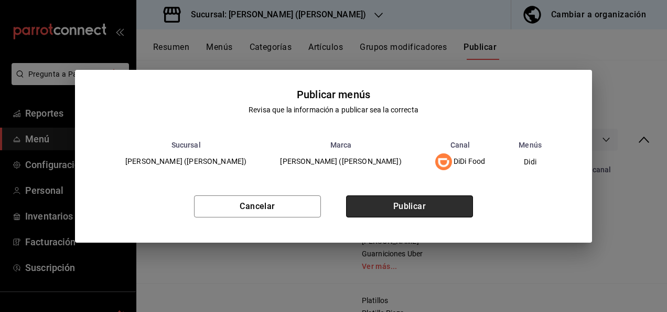
click at [388, 209] on button "Publicar" at bounding box center [409, 206] width 127 height 22
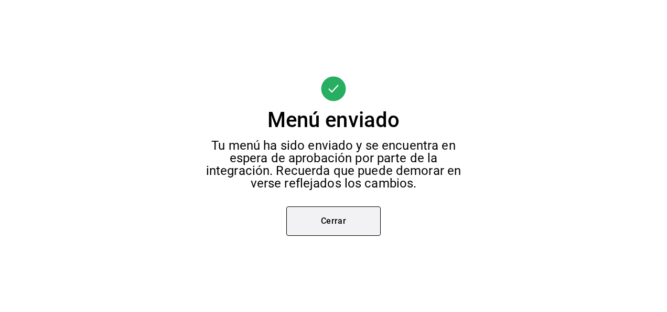
click at [336, 223] on button "Cerrar" at bounding box center [334, 220] width 94 height 29
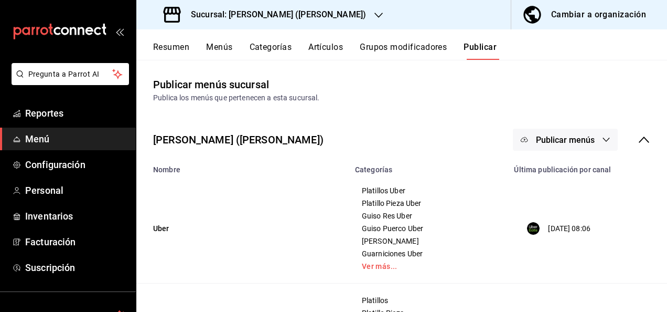
click at [602, 137] on icon "button" at bounding box center [606, 139] width 8 height 8
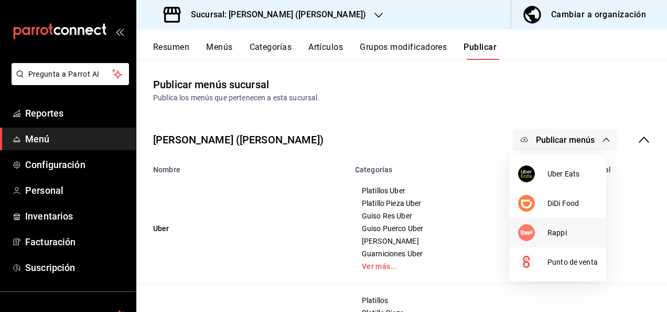
click at [536, 233] on div at bounding box center [532, 232] width 29 height 17
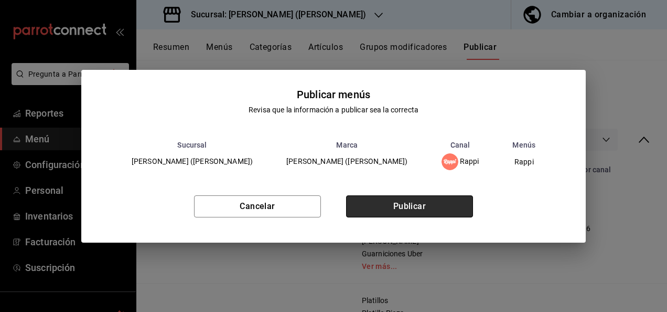
click at [377, 208] on button "Publicar" at bounding box center [409, 206] width 127 height 22
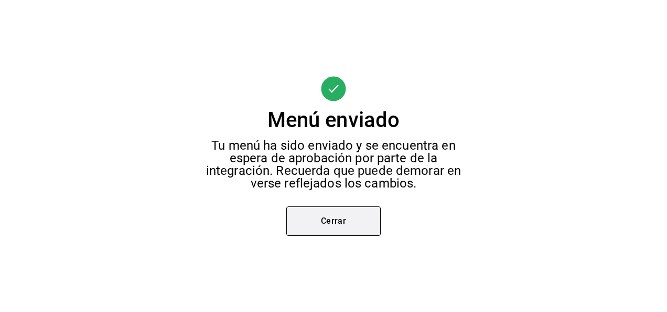
click at [311, 221] on button "Cerrar" at bounding box center [334, 220] width 94 height 29
